Goal: Task Accomplishment & Management: Complete application form

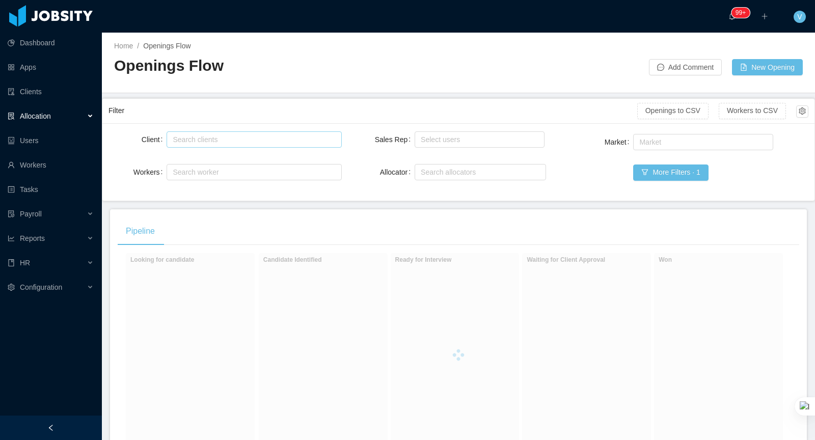
click at [253, 137] on div "Search clients" at bounding box center [252, 139] width 158 height 10
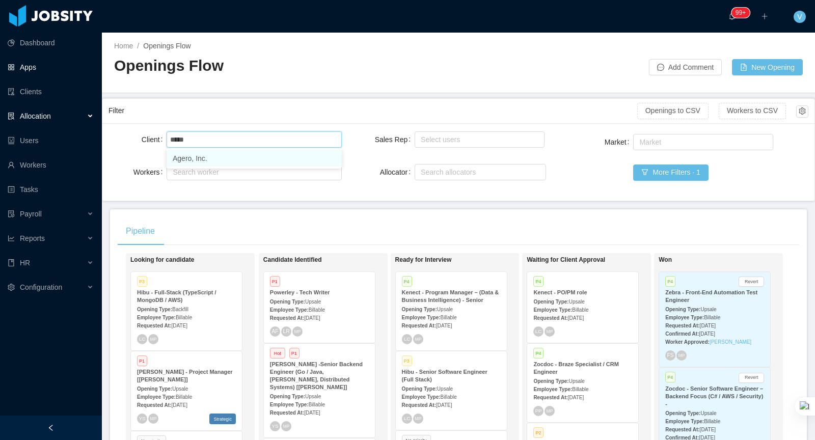
type input "*****"
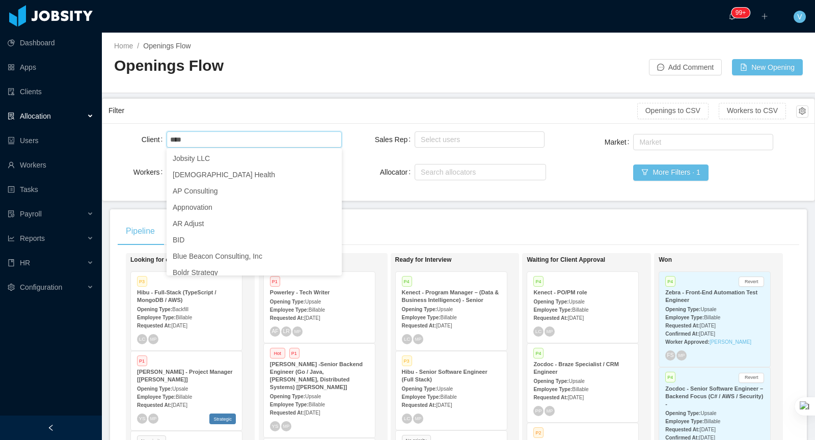
drag, startPoint x: 230, startPoint y: 161, endPoint x: 233, endPoint y: 141, distance: 20.1
click at [233, 141] on body "Dashboard Apps Clients Allocation Users Workers Tasks Payroll Reports HR Config…" at bounding box center [407, 220] width 815 height 440
type input "****"
click at [233, 140] on div "Search clients ager" at bounding box center [252, 139] width 165 height 15
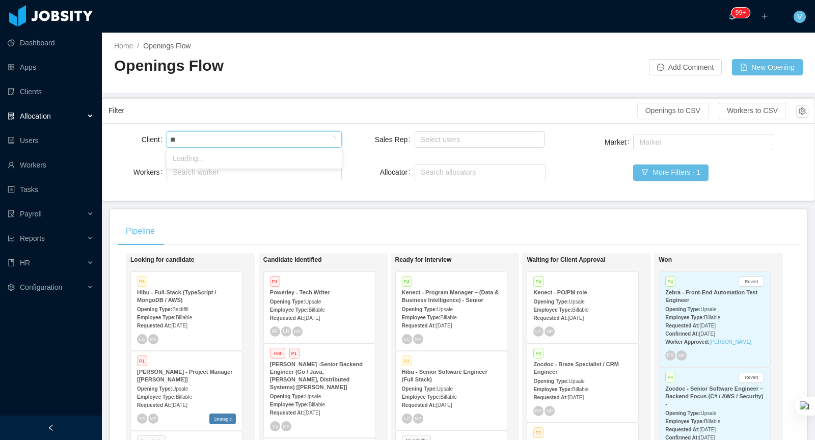
type input "***"
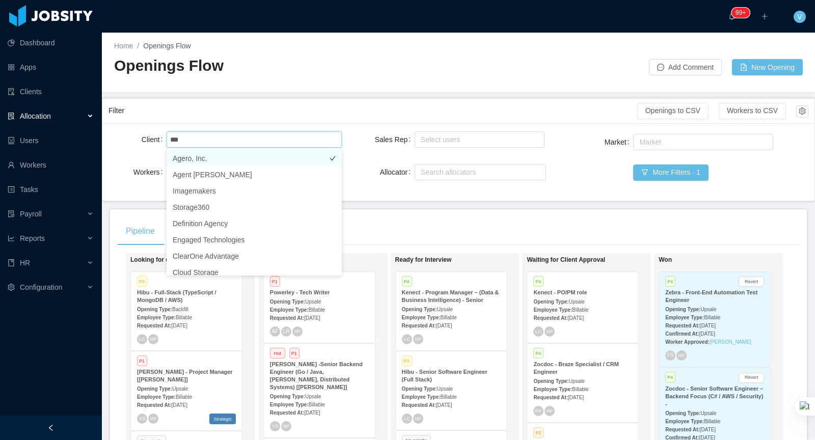
click at [225, 158] on li "Agero, Inc." at bounding box center [254, 158] width 175 height 16
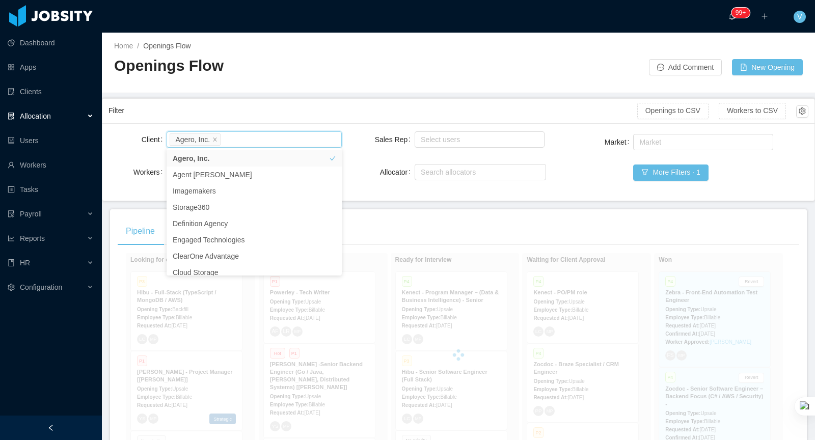
click at [314, 84] on div at bounding box center [458, 84] width 688 height 1
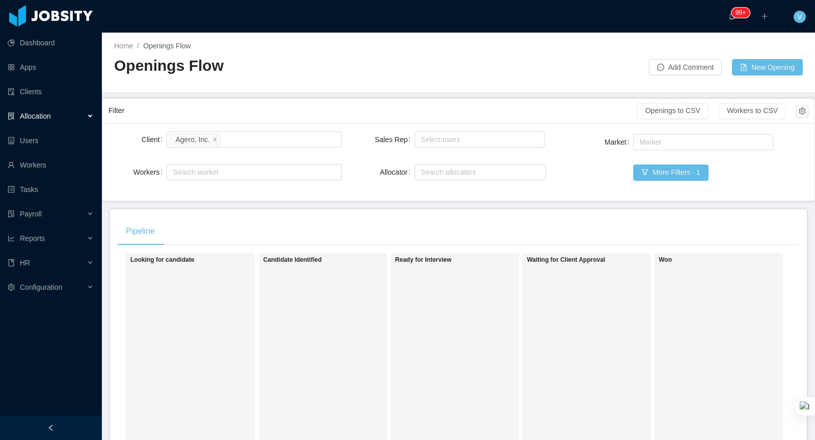
click at [76, 117] on div "Allocation" at bounding box center [51, 116] width 102 height 20
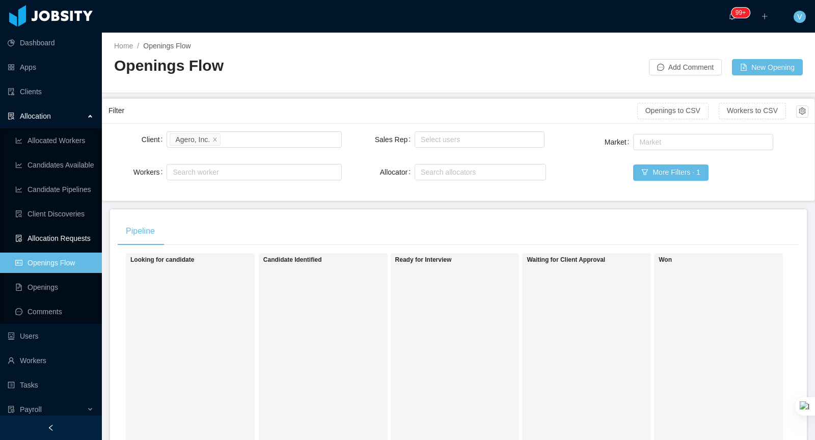
click at [54, 238] on link "Allocation Requests" at bounding box center [54, 238] width 78 height 20
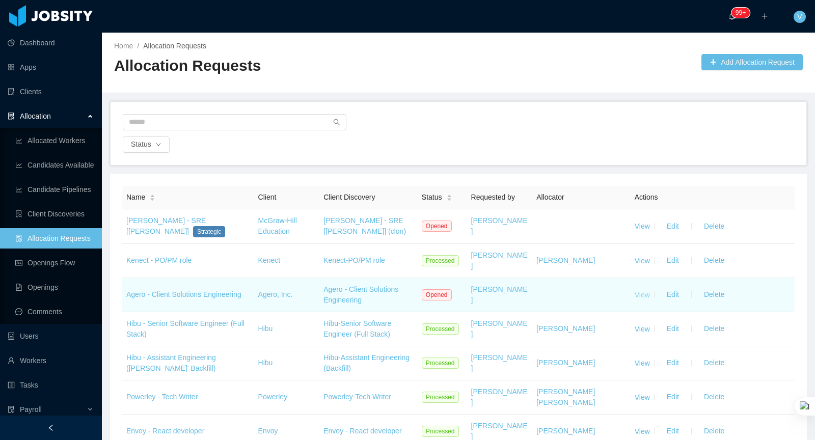
click at [640, 290] on link "View" at bounding box center [641, 294] width 15 height 8
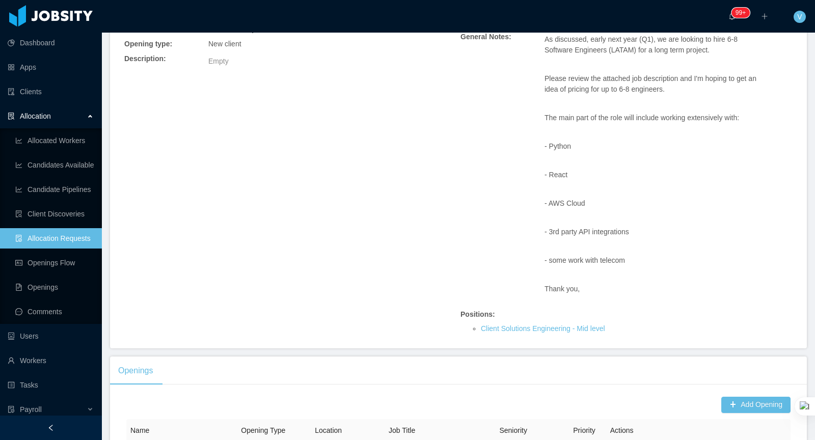
scroll to position [319, 0]
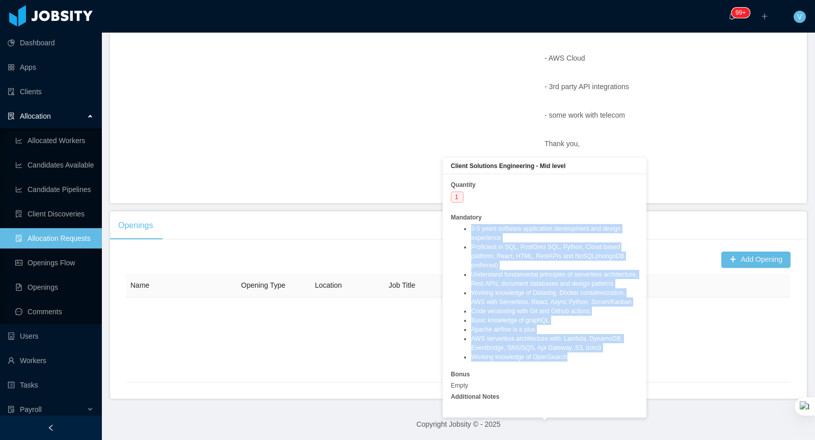
drag, startPoint x: 467, startPoint y: 225, endPoint x: 605, endPoint y: 377, distance: 205.1
click at [605, 362] on ul "3-5 years software application development and design experience Proficient in …" at bounding box center [544, 292] width 187 height 137
copy ul "3-5 years software application development and design experience Proficient in …"
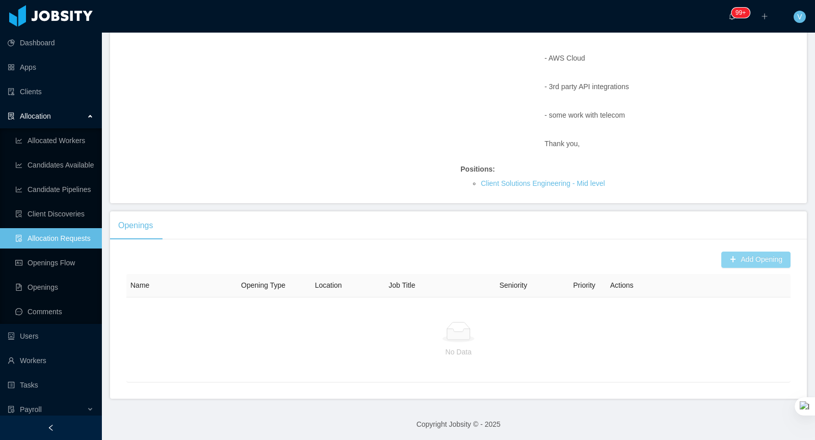
click at [725, 255] on button "Add Opening" at bounding box center [755, 260] width 69 height 16
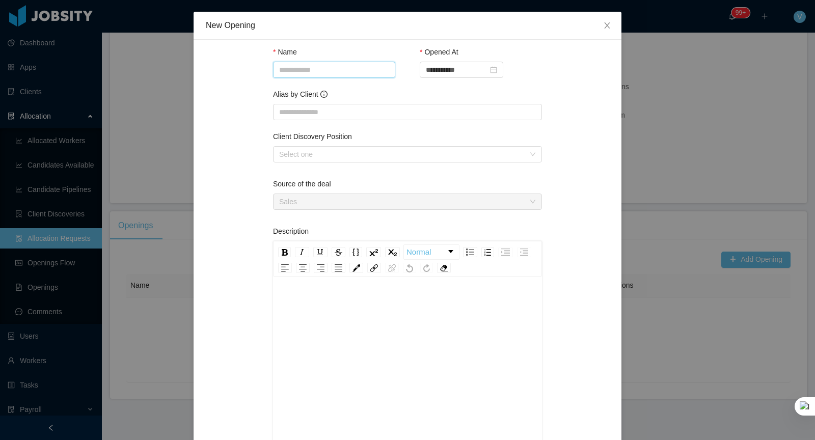
click at [308, 62] on input "Name" at bounding box center [334, 70] width 122 height 16
type input "*******"
click at [620, 24] on span "Close" at bounding box center [607, 26] width 29 height 29
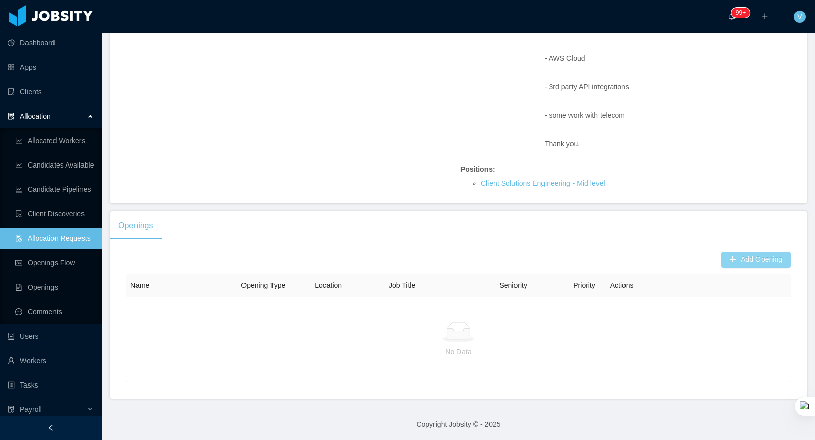
click at [765, 263] on button "Add Opening" at bounding box center [755, 260] width 69 height 16
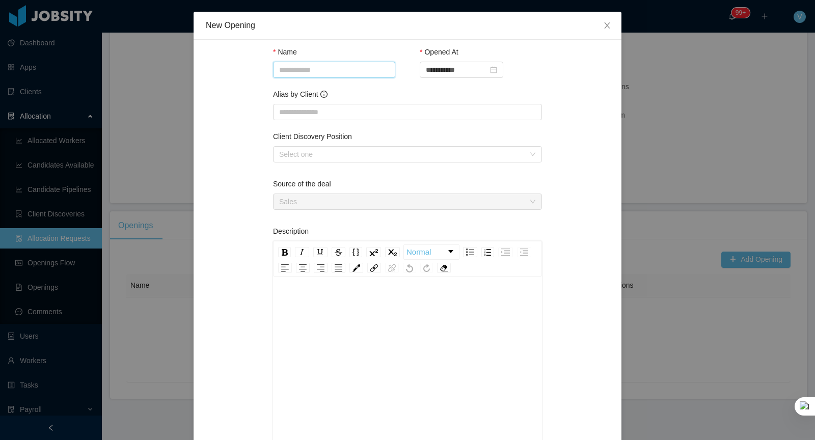
click at [319, 68] on input "Name" at bounding box center [334, 70] width 122 height 16
drag, startPoint x: 315, startPoint y: 152, endPoint x: 323, endPoint y: 153, distance: 8.3
click at [314, 152] on div "Select one" at bounding box center [401, 154] width 245 height 10
type input "**********"
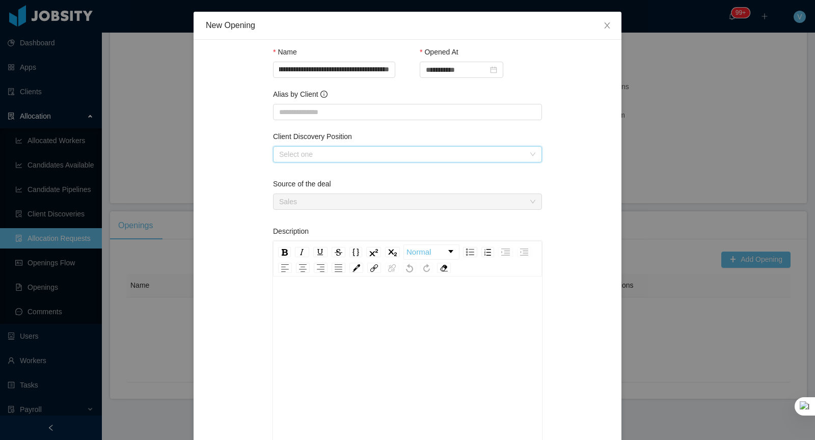
scroll to position [0, 0]
click at [313, 176] on li "Client Solutions Engineering" at bounding box center [406, 173] width 269 height 16
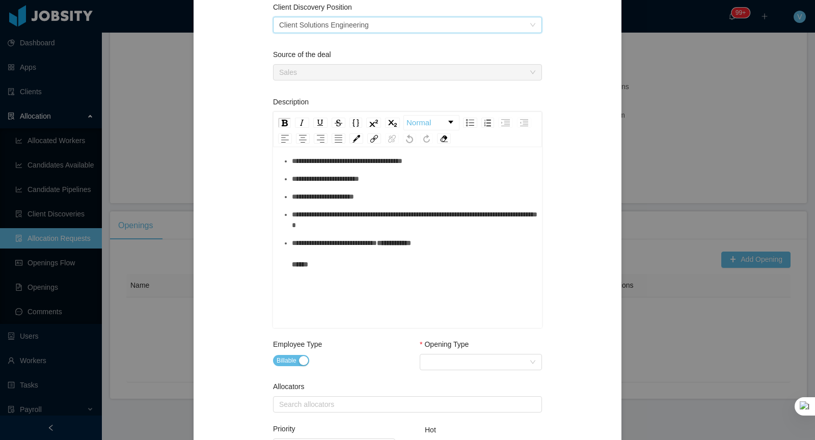
scroll to position [130, 0]
click at [449, 362] on div "Select Opening Type" at bounding box center [477, 361] width 103 height 15
click at [460, 382] on li "New client" at bounding box center [480, 380] width 122 height 16
drag, startPoint x: 372, startPoint y: 374, endPoint x: 363, endPoint y: 380, distance: 11.0
click at [372, 374] on div "Employee Type Billable" at bounding box center [334, 362] width 122 height 47
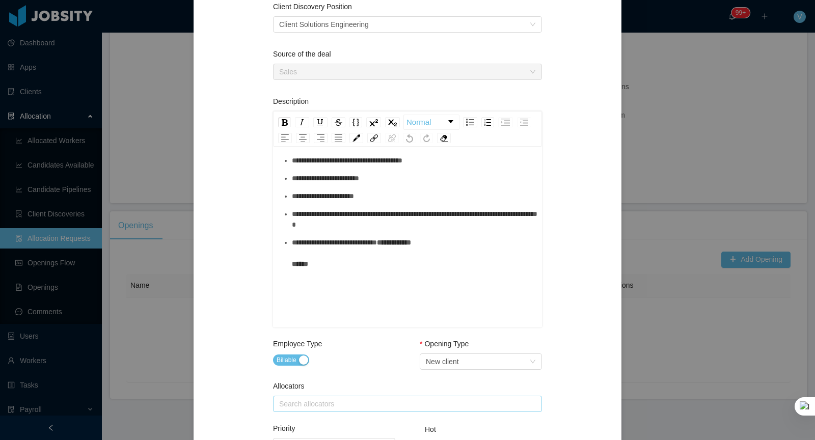
click at [346, 407] on div "Search allocators" at bounding box center [405, 404] width 252 height 10
type input "*****"
type input "*******"
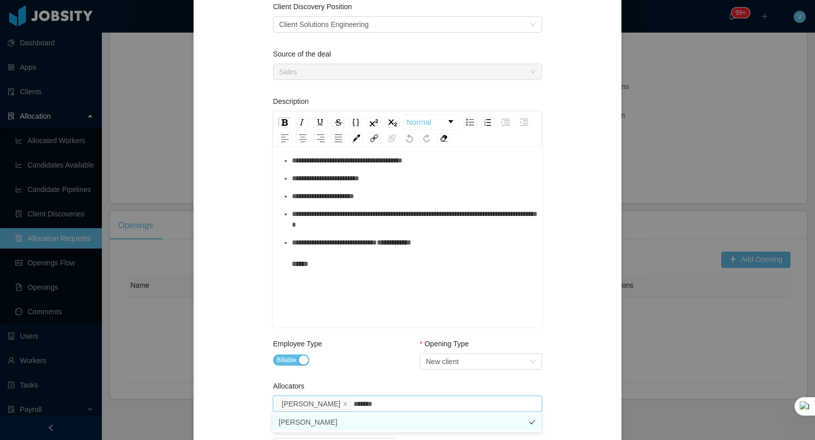
drag, startPoint x: 328, startPoint y: 425, endPoint x: 369, endPoint y: 361, distance: 76.0
click at [328, 425] on li "[PERSON_NAME]" at bounding box center [406, 422] width 269 height 16
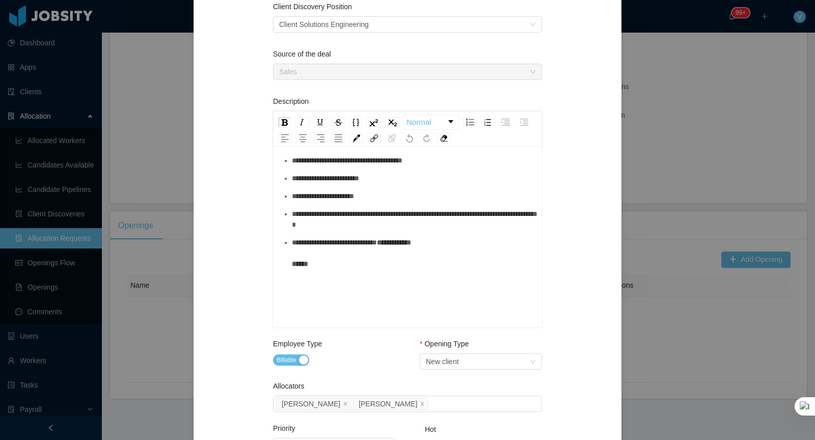
click at [371, 356] on div "Billable" at bounding box center [334, 360] width 122 height 14
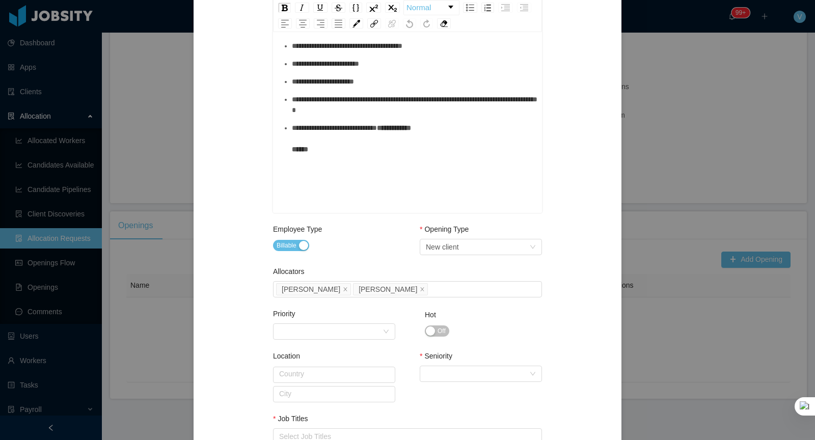
scroll to position [403, 0]
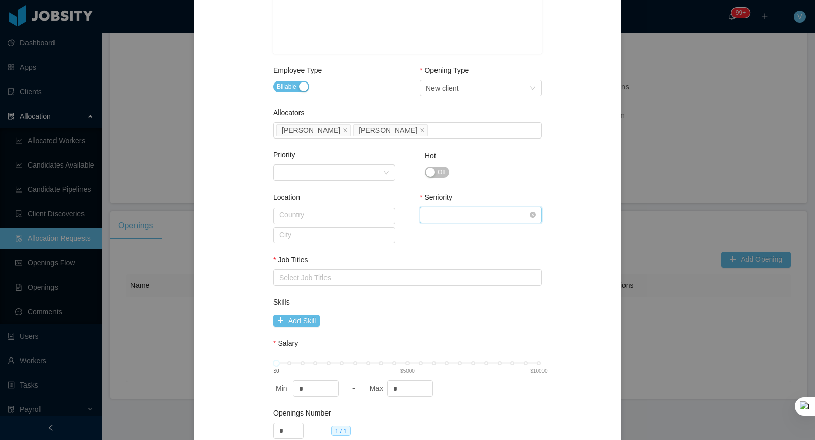
click at [445, 216] on div "Select Seniority" at bounding box center [477, 214] width 103 height 15
drag, startPoint x: 450, startPoint y: 283, endPoint x: 395, endPoint y: 279, distance: 55.1
click at [450, 283] on li "Mid Level" at bounding box center [480, 282] width 122 height 16
click at [316, 277] on div "Select Job Titles" at bounding box center [405, 277] width 252 height 10
type input "******"
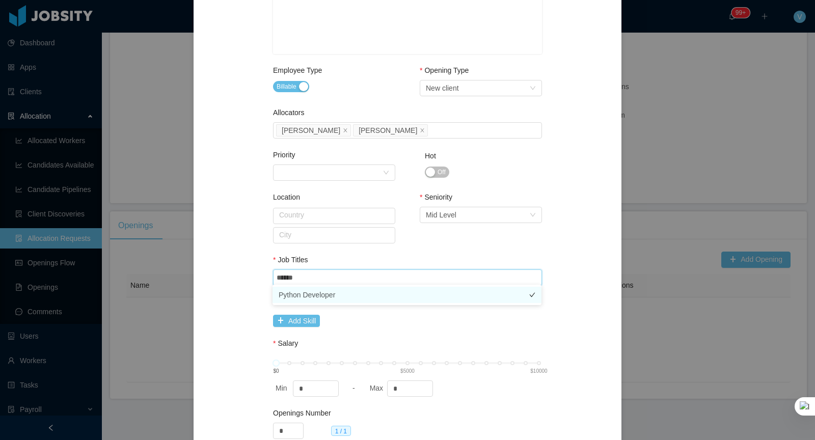
drag, startPoint x: 314, startPoint y: 296, endPoint x: 320, endPoint y: 294, distance: 6.4
click at [314, 296] on li "Python Developer" at bounding box center [406, 295] width 269 height 16
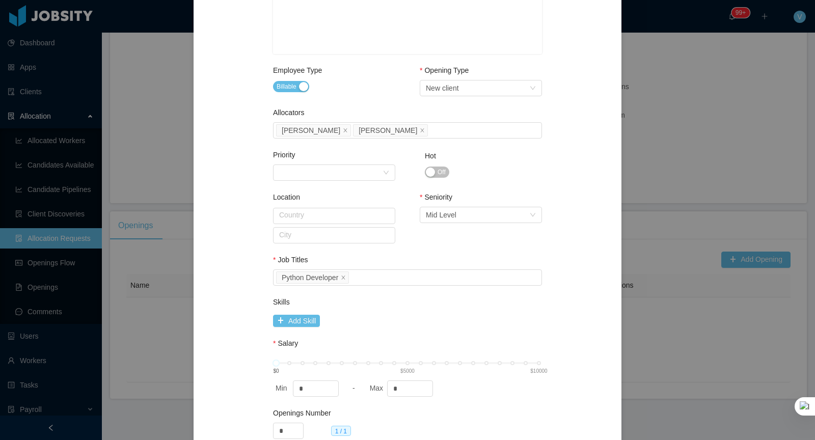
click at [348, 260] on div "Job Titles" at bounding box center [407, 262] width 269 height 15
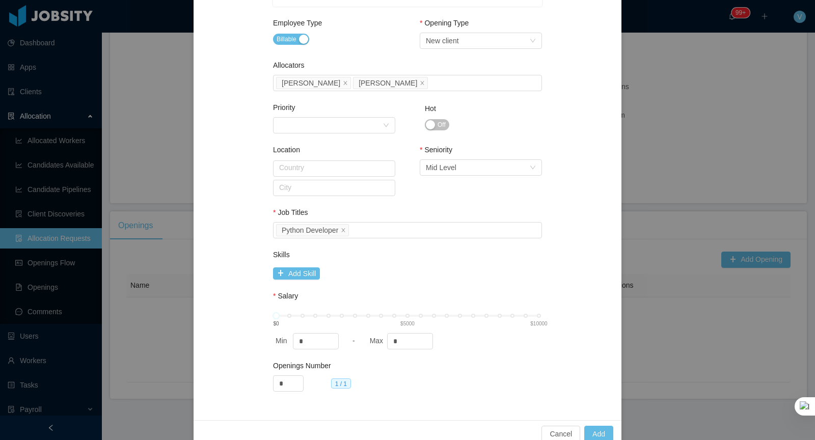
scroll to position [455, 0]
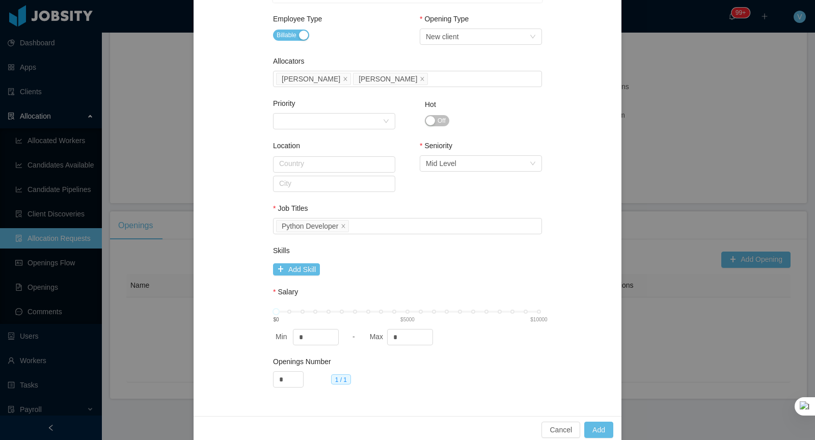
drag, startPoint x: 409, startPoint y: 330, endPoint x: 268, endPoint y: 303, distance: 143.6
click at [277, 305] on div "$0 $5000 $10000 Min * - Max *" at bounding box center [407, 323] width 269 height 44
type input "****"
click at [590, 431] on button "Add" at bounding box center [598, 430] width 29 height 16
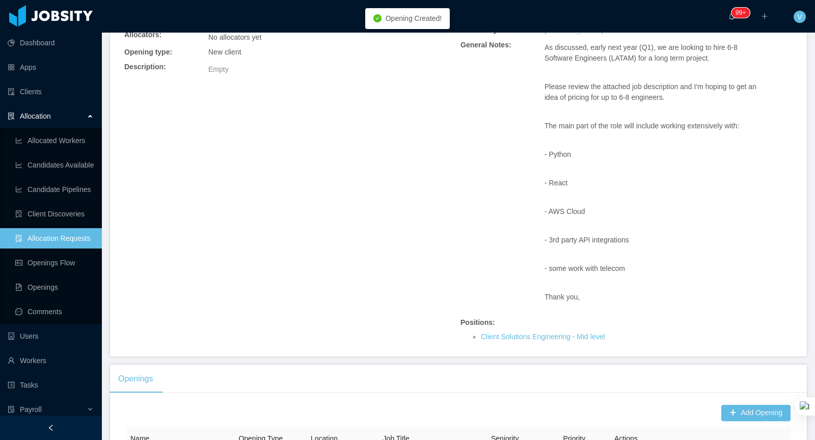
scroll to position [165, 0]
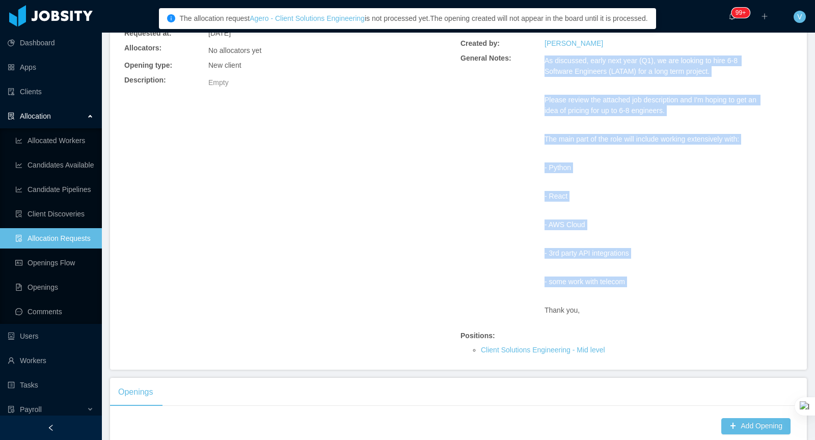
drag, startPoint x: 545, startPoint y: 68, endPoint x: 675, endPoint y: 288, distance: 255.4
click at [675, 288] on div "As discussed, early next year (Q1), we are looking to hire 6-8 Software Enginee…" at bounding box center [654, 195] width 220 height 278
copy span "As discussed, early next year (Q1), we are looking to hire 6-8 Software Enginee…"
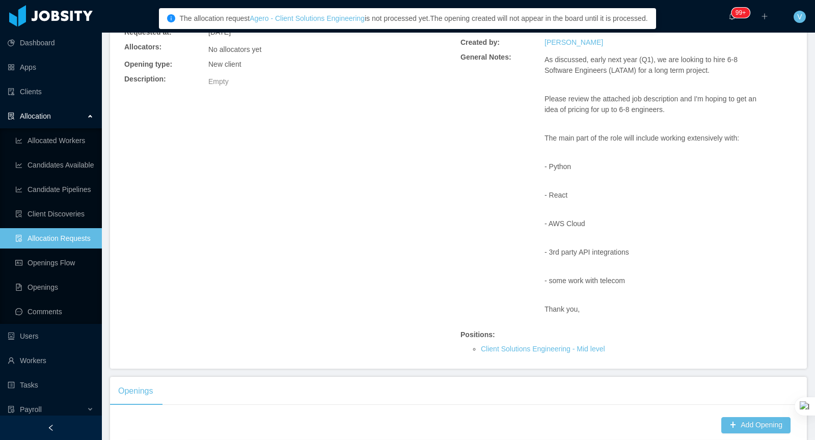
click at [429, 192] on div "Allocation Request Information Status: Opened Client: Agero, Inc. Requested by:…" at bounding box center [458, 158] width 672 height 397
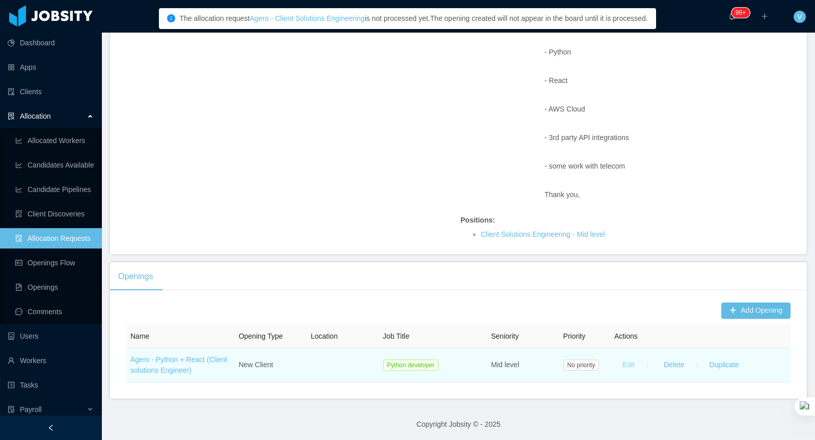
click at [633, 366] on button "Edit" at bounding box center [628, 365] width 29 height 16
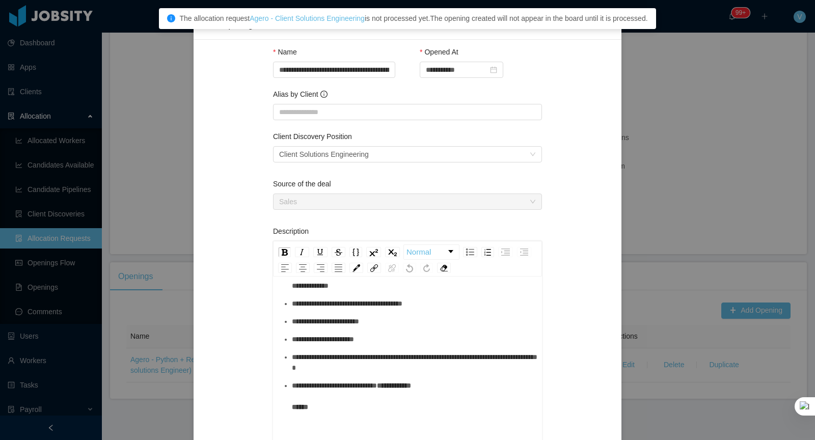
scroll to position [152, 0]
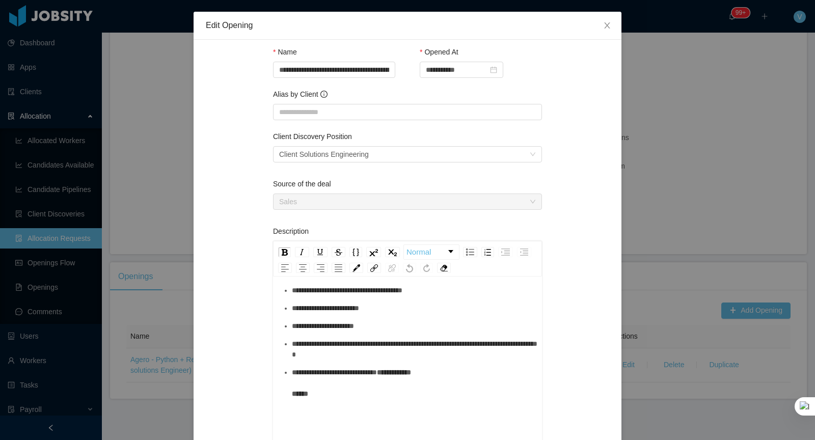
click at [340, 404] on div "**********" at bounding box center [407, 310] width 253 height 294
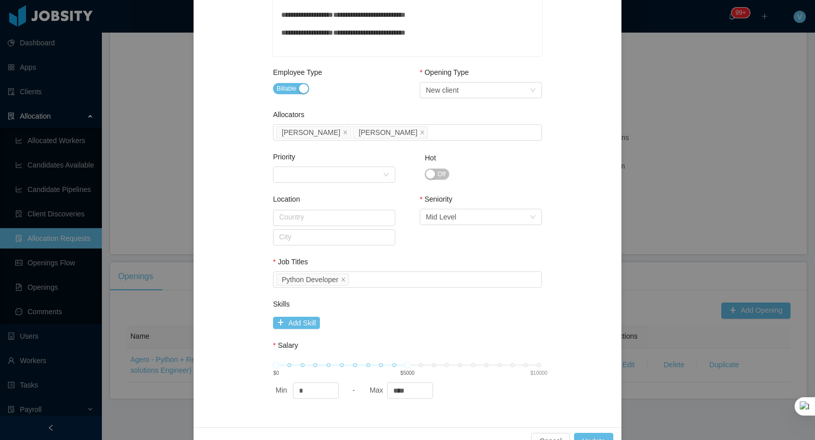
scroll to position [412, 0]
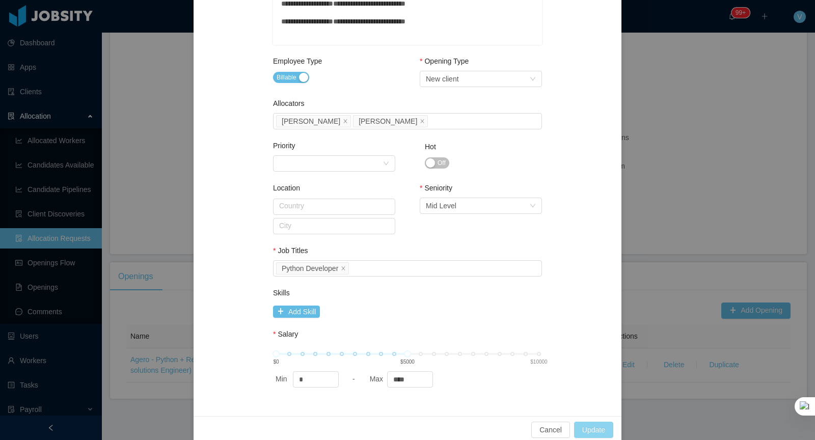
click at [594, 429] on button "Update" at bounding box center [593, 430] width 39 height 16
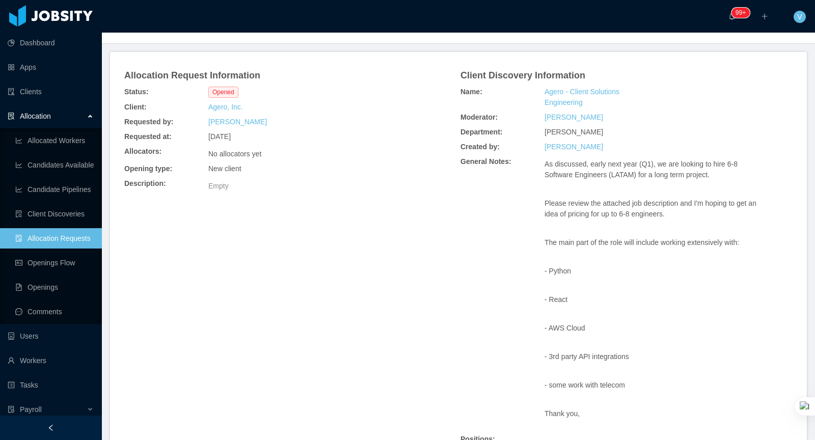
scroll to position [0, 0]
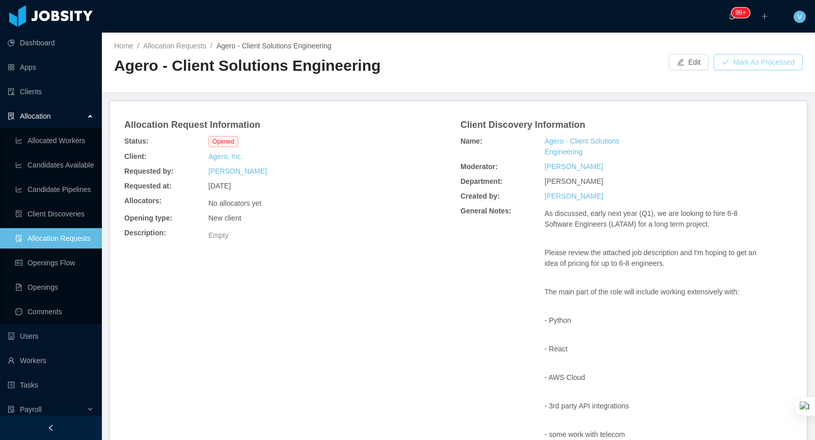
click at [721, 65] on button "Mark As Processed" at bounding box center [757, 62] width 89 height 16
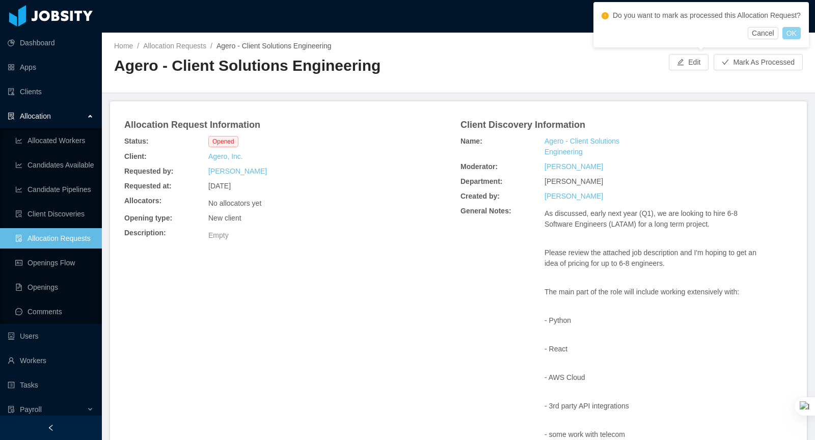
click at [807, 43] on div "Do you want to mark as processed this Allocation Request? Cancel OK" at bounding box center [700, 24] width 215 height 45
click at [800, 39] on button "OK" at bounding box center [791, 33] width 18 height 12
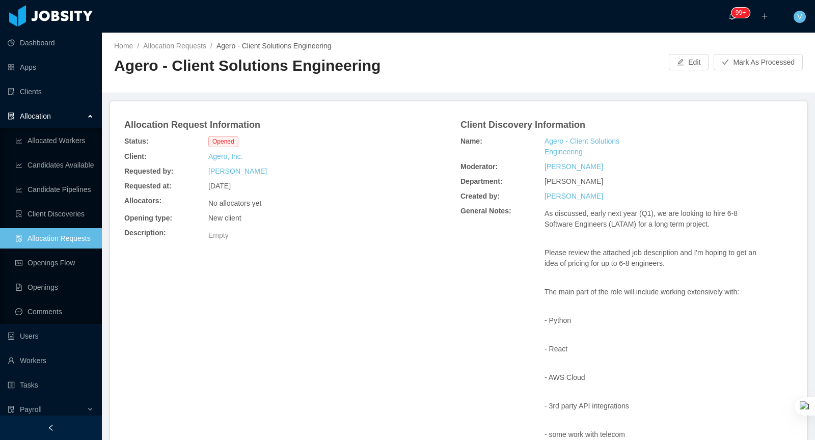
scroll to position [268, 0]
